Goal: Information Seeking & Learning: Learn about a topic

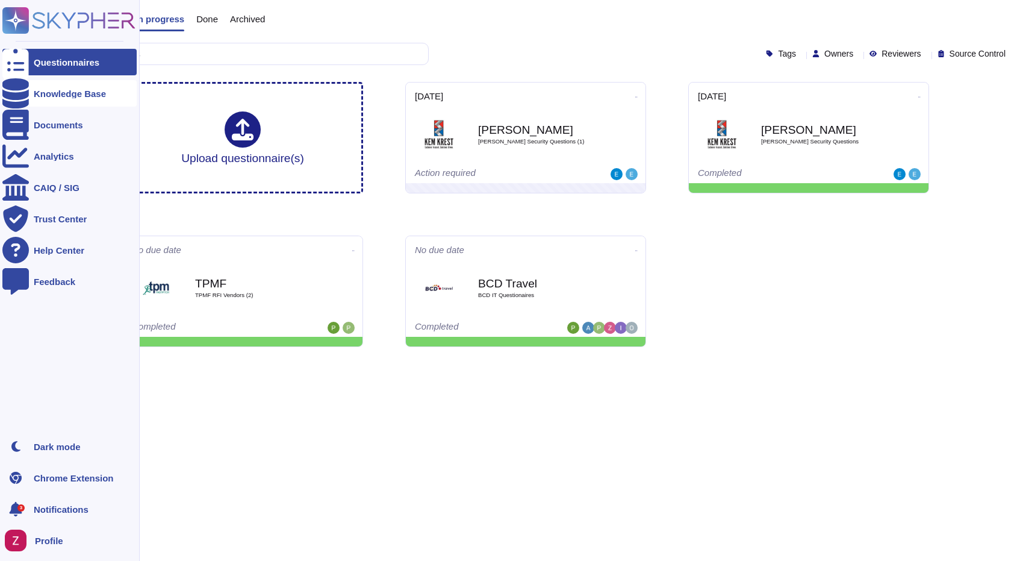
click at [70, 98] on div "Knowledge Base" at bounding box center [69, 93] width 134 height 26
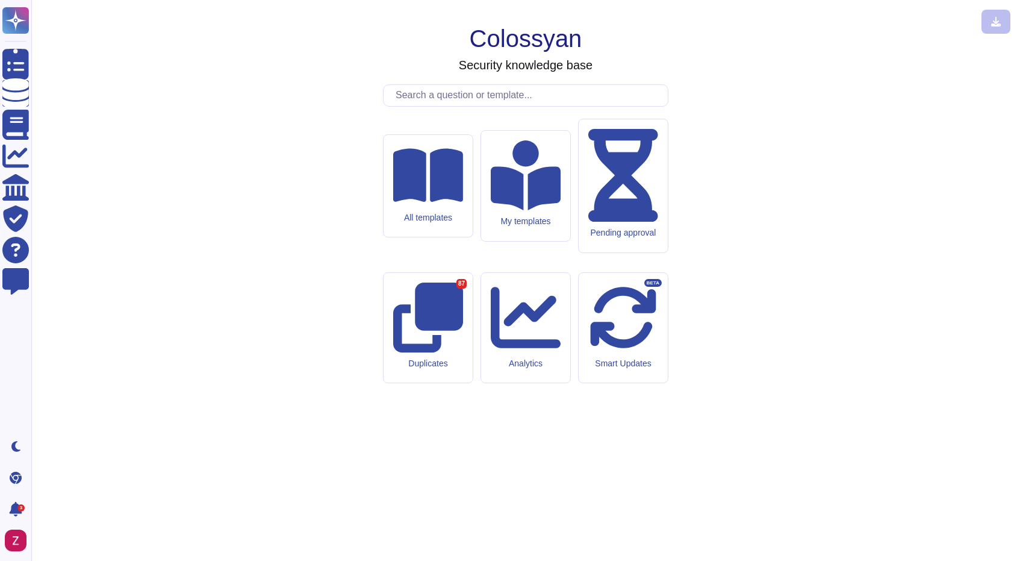
click at [494, 106] on input "text" at bounding box center [529, 95] width 278 height 21
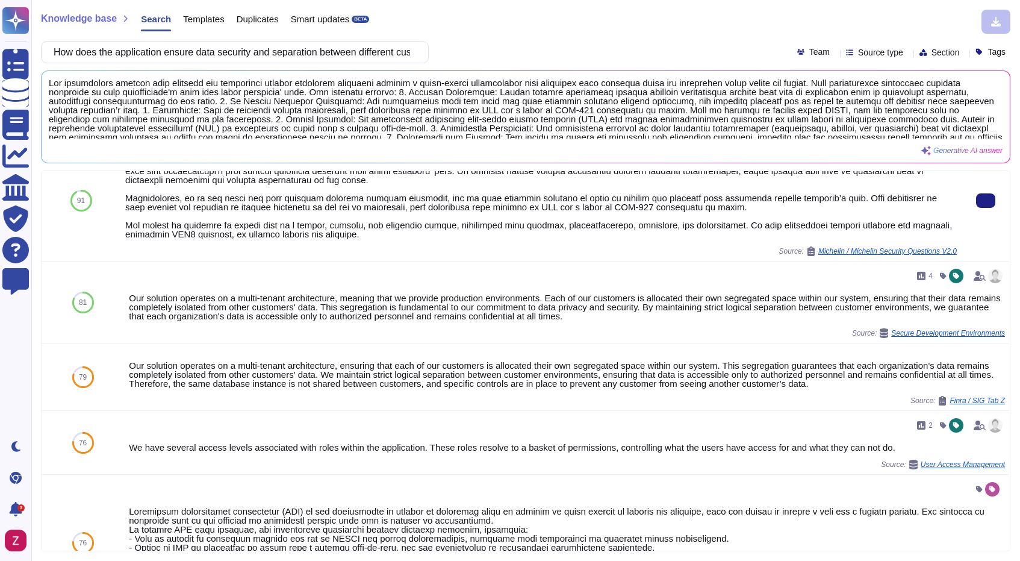
scroll to position [245, 0]
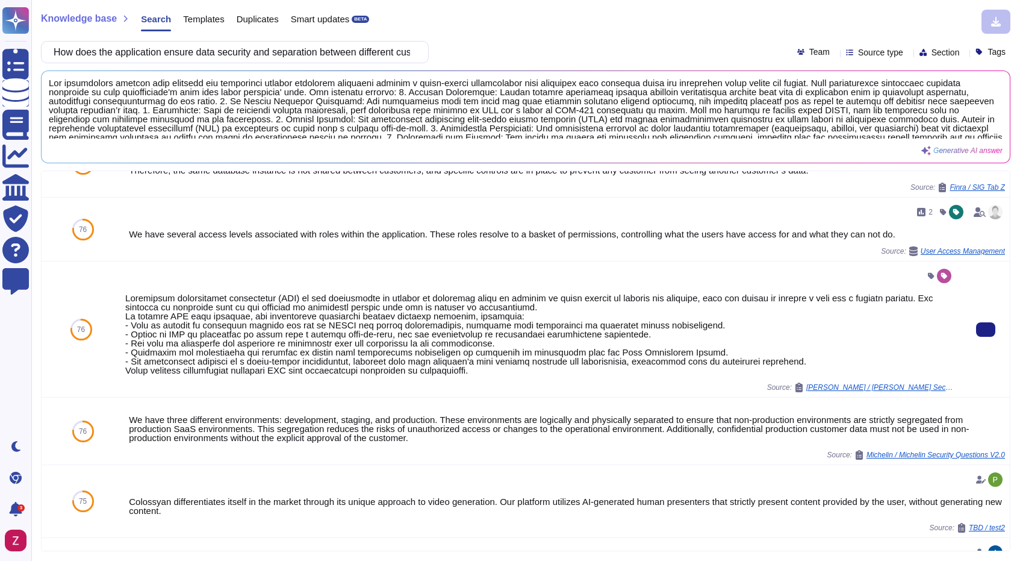
click at [295, 354] on div at bounding box center [541, 333] width 832 height 81
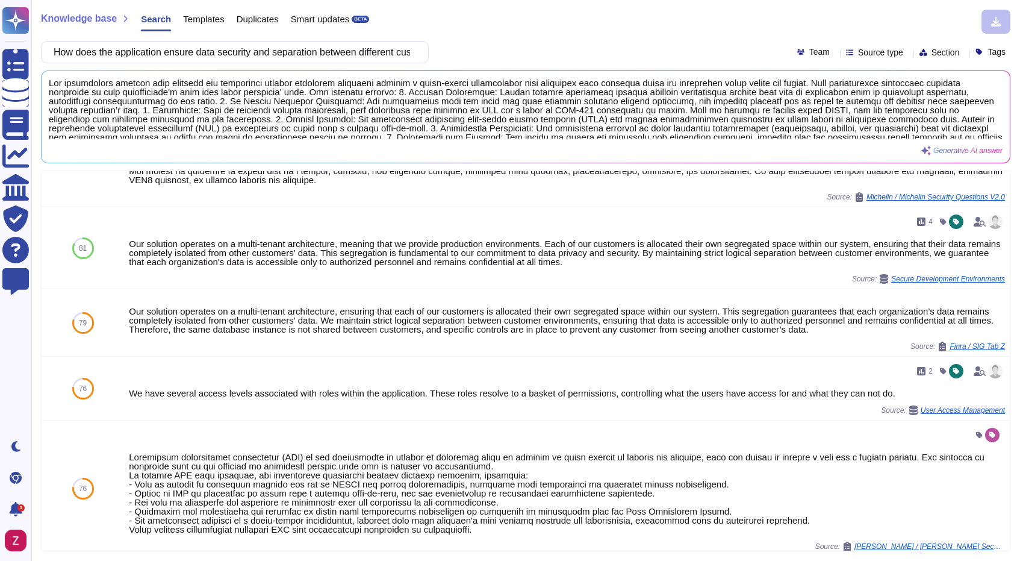
scroll to position [76, 0]
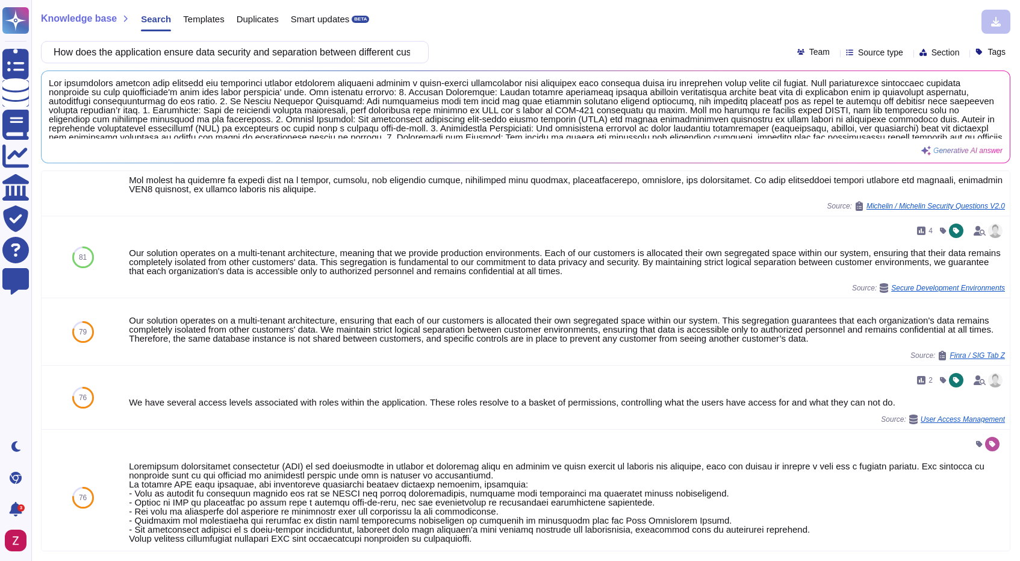
click at [210, 16] on span "Templates" at bounding box center [203, 18] width 41 height 9
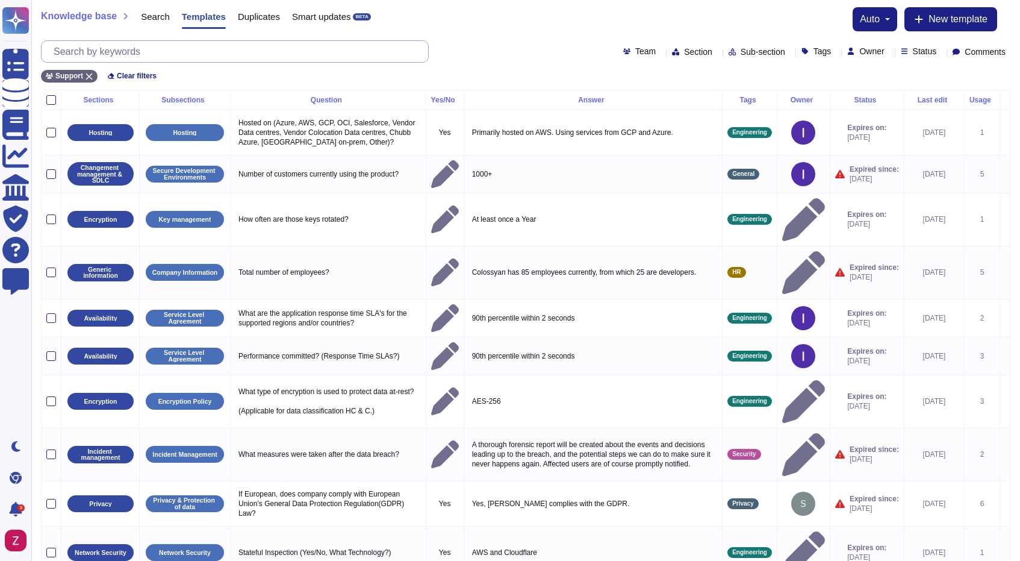
click at [202, 51] on input "text" at bounding box center [238, 51] width 381 height 21
paste input "The application operates on a multi-tenant architecture, ensuring that each cus…"
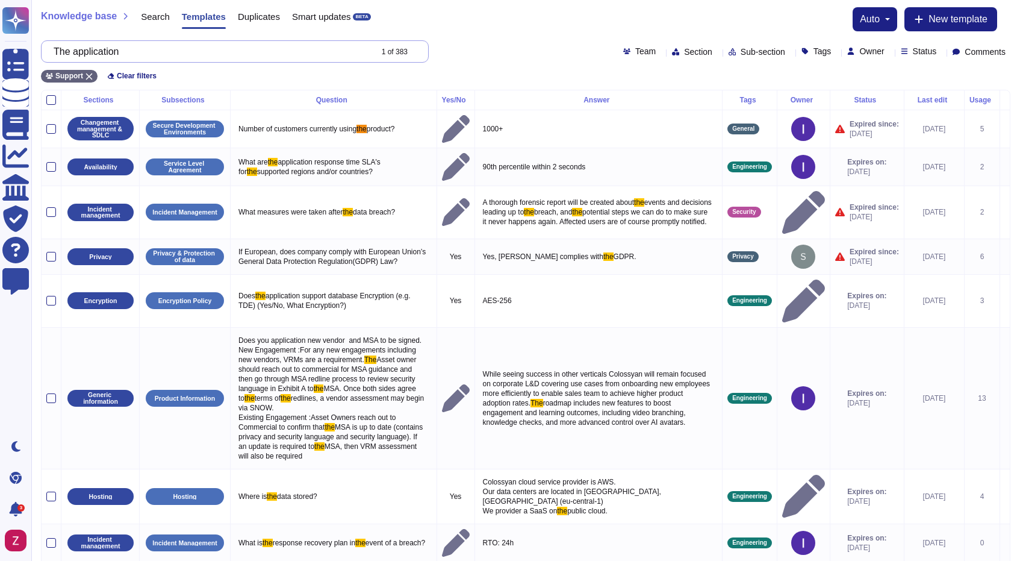
type input "The"
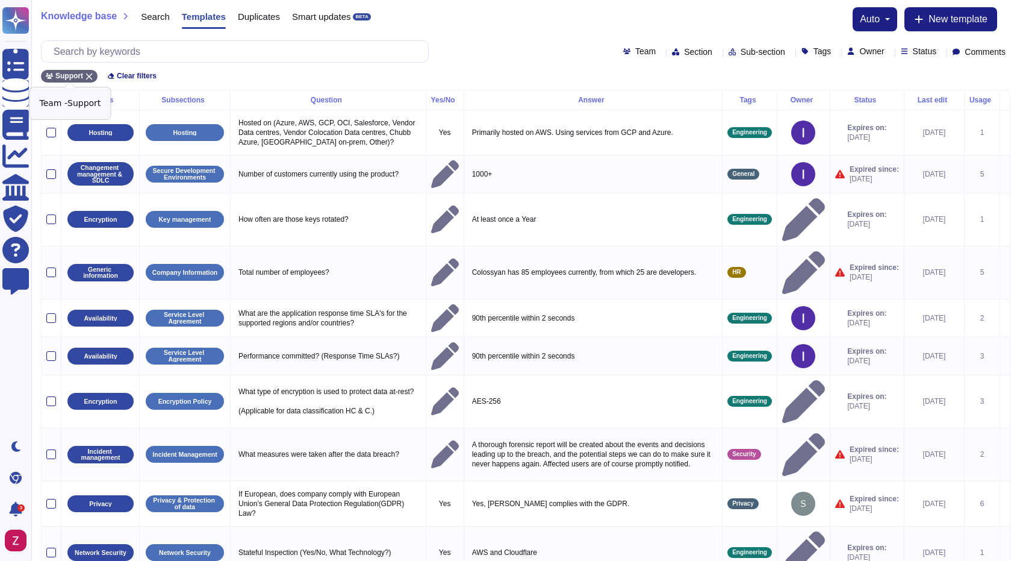
click at [91, 77] on icon at bounding box center [89, 76] width 7 height 7
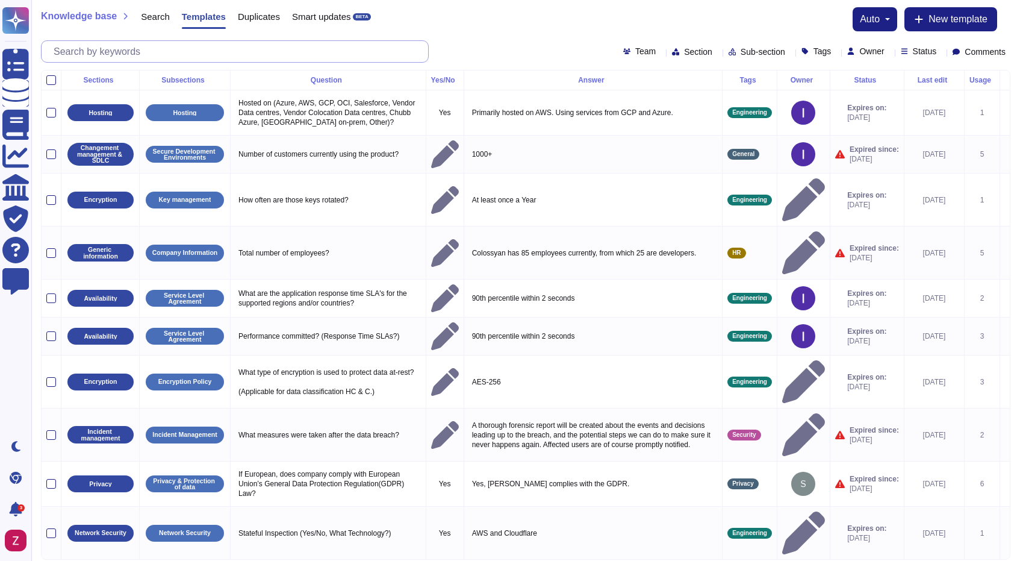
click at [128, 48] on input "text" at bounding box center [238, 51] width 381 height 21
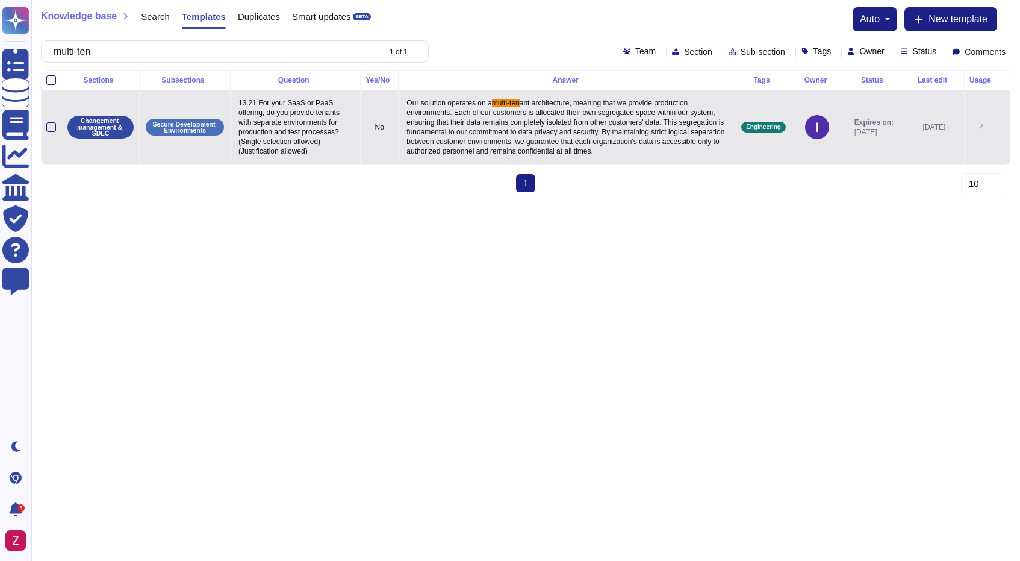
type input "multi-ten"
click at [1005, 128] on icon at bounding box center [1005, 128] width 0 height 0
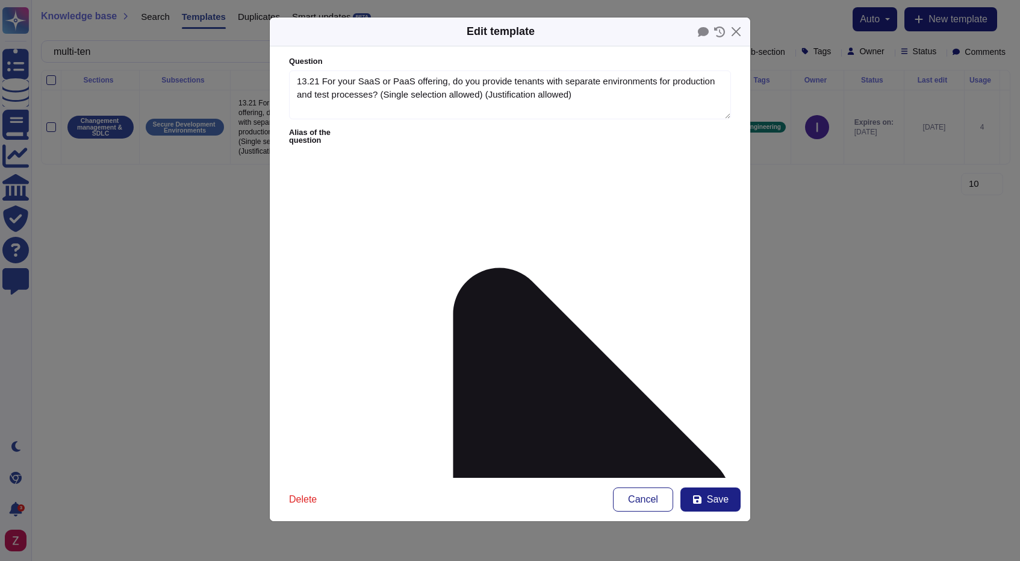
type textarea "13.21 For your SaaS or PaaS offering, do you provide tenants with separate envi…"
type textarea "Our solution operates on a multi-tenant architecture, meaning that we provide p…"
drag, startPoint x: 298, startPoint y: 169, endPoint x: 718, endPoint y: 216, distance: 422.4
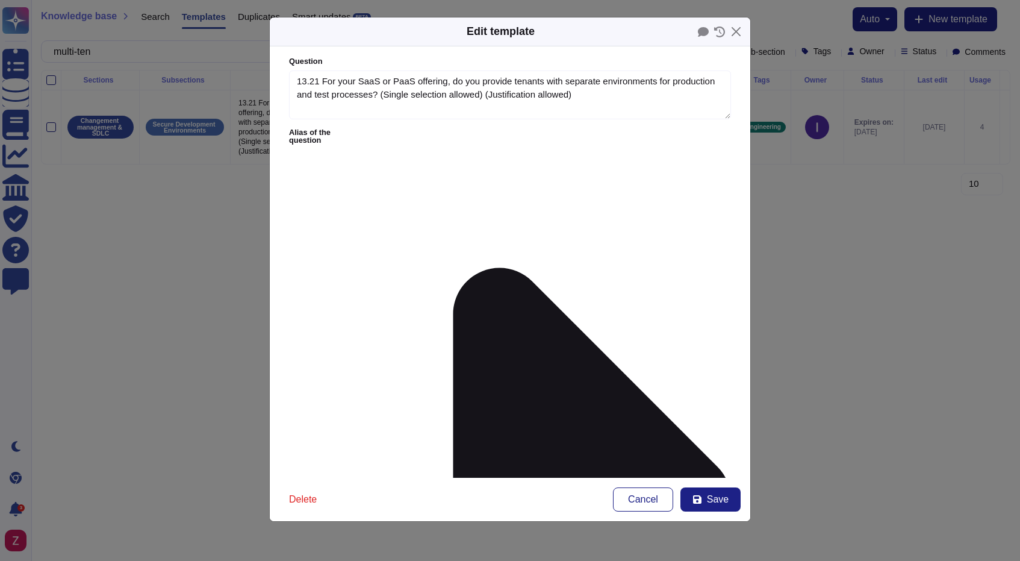
scroll to position [27, 0]
click at [867, 276] on div "Edit template Question 13.21 For your SaaS or PaaS offering, do you provide ten…" at bounding box center [510, 280] width 1020 height 561
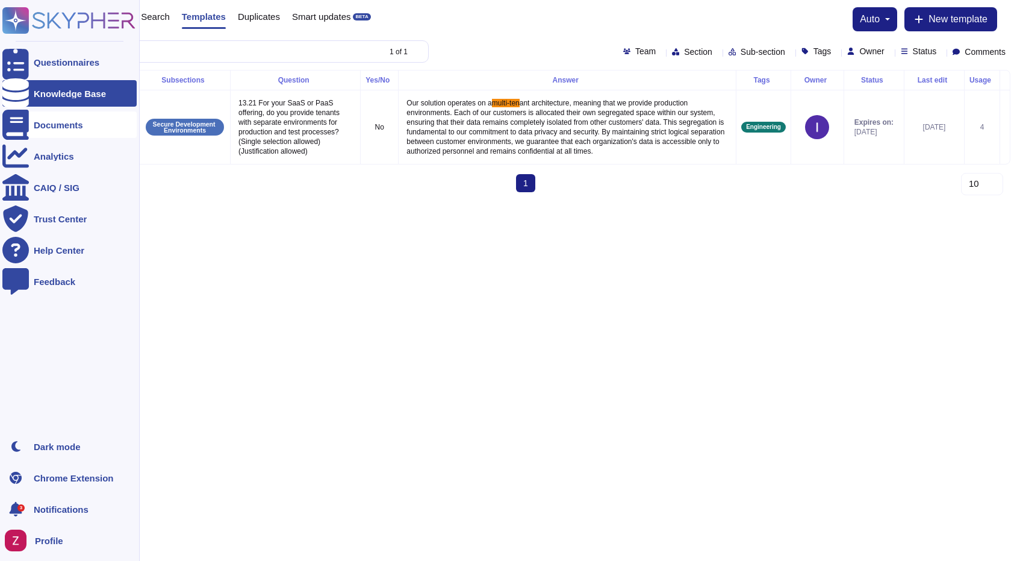
click at [79, 122] on div "Documents" at bounding box center [58, 124] width 49 height 9
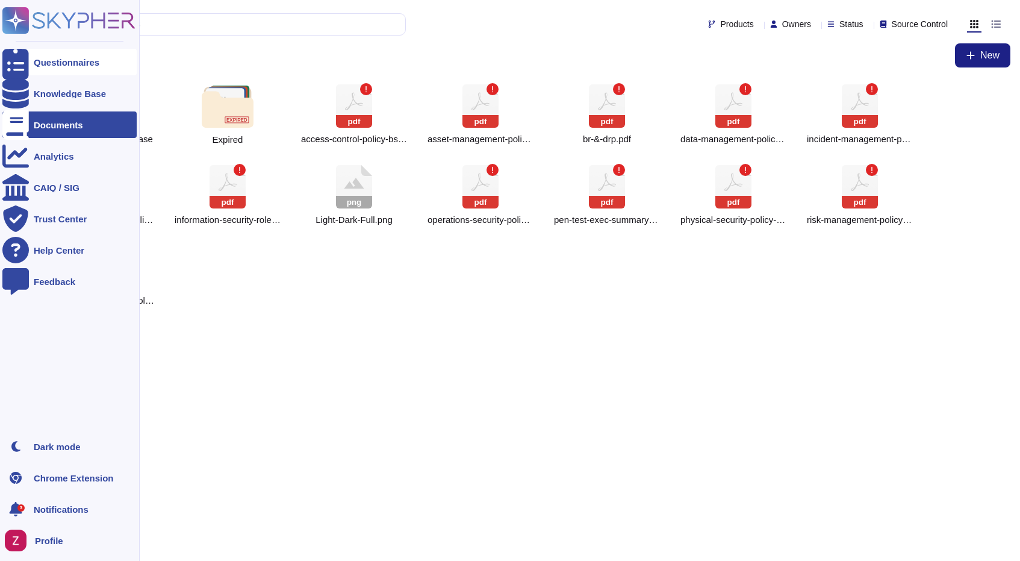
click at [63, 65] on div "Questionnaires" at bounding box center [67, 62] width 66 height 9
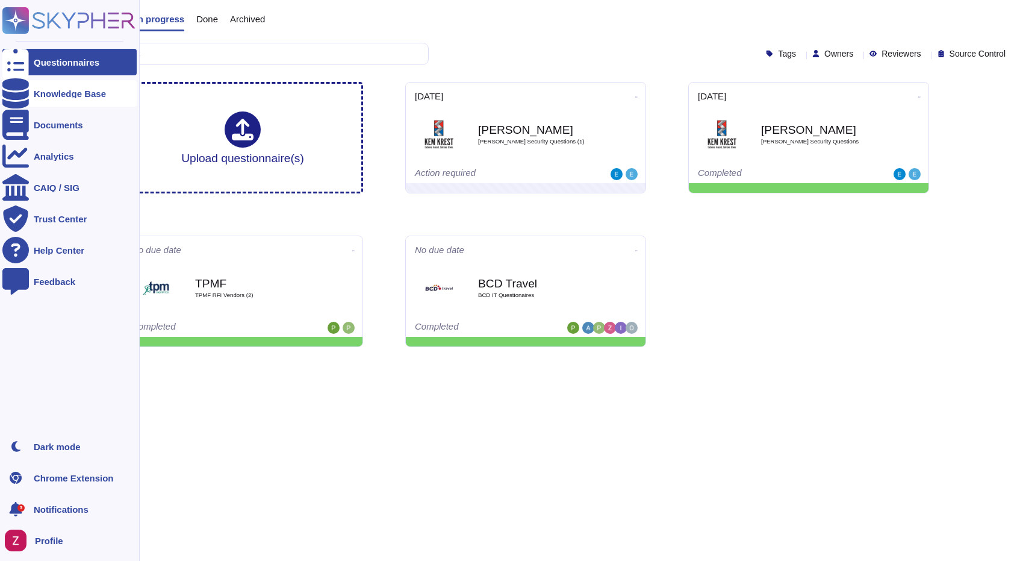
click at [53, 96] on div "Knowledge Base" at bounding box center [70, 93] width 72 height 9
